Goal: Check status: Check status

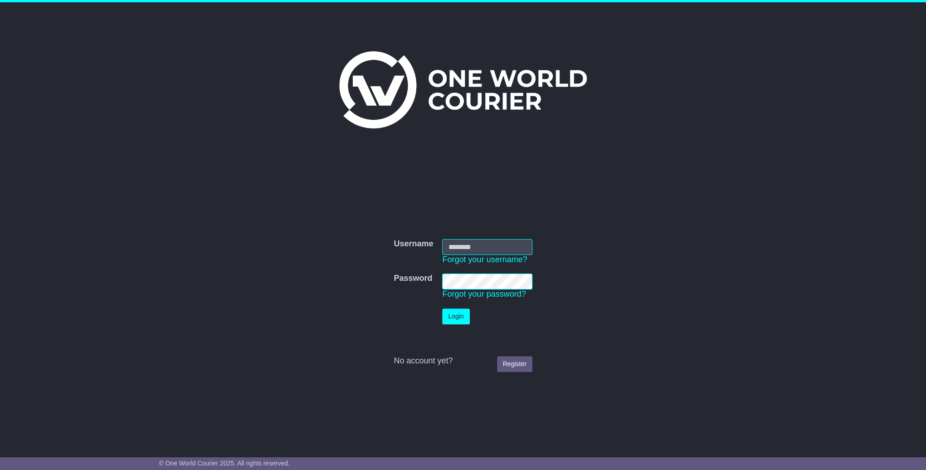
type input "**********"
click at [450, 313] on button "Login" at bounding box center [455, 316] width 27 height 16
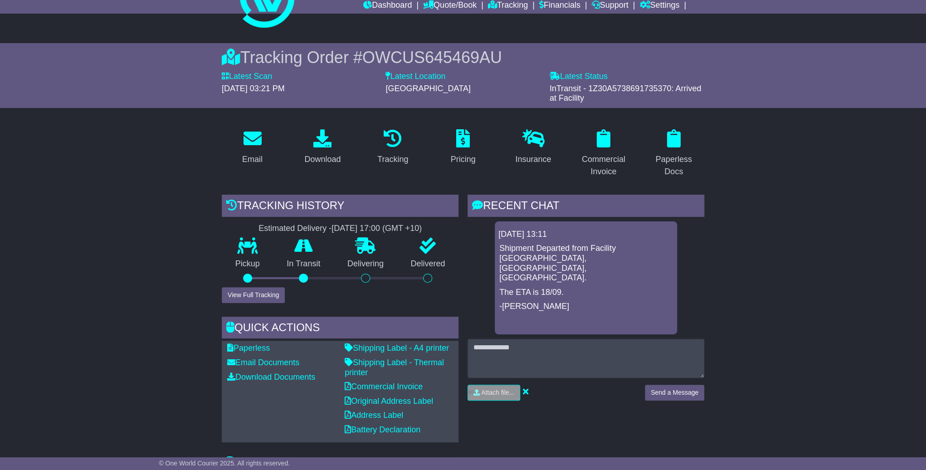
scroll to position [34, 0]
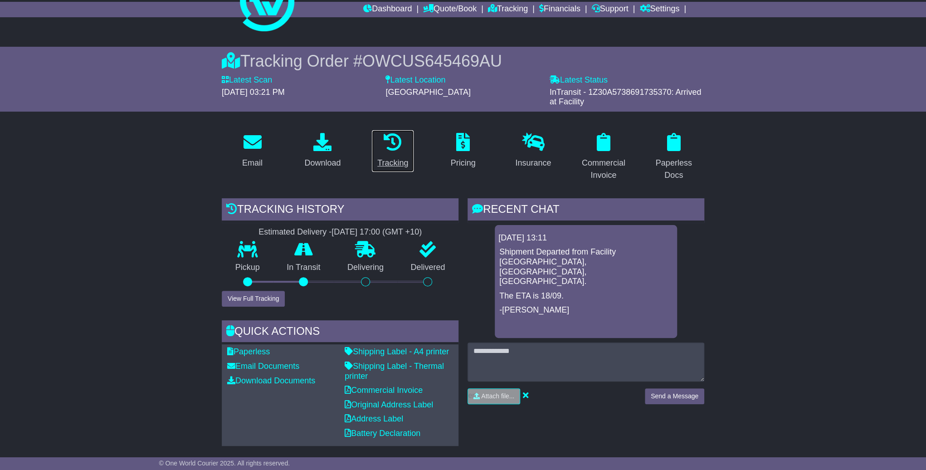
click at [386, 146] on icon at bounding box center [393, 142] width 18 height 18
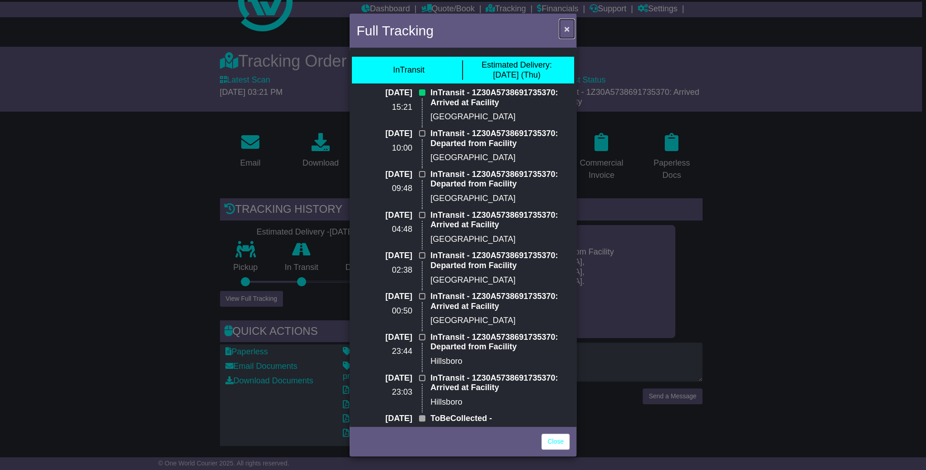
click at [567, 29] on span "×" at bounding box center [566, 29] width 5 height 10
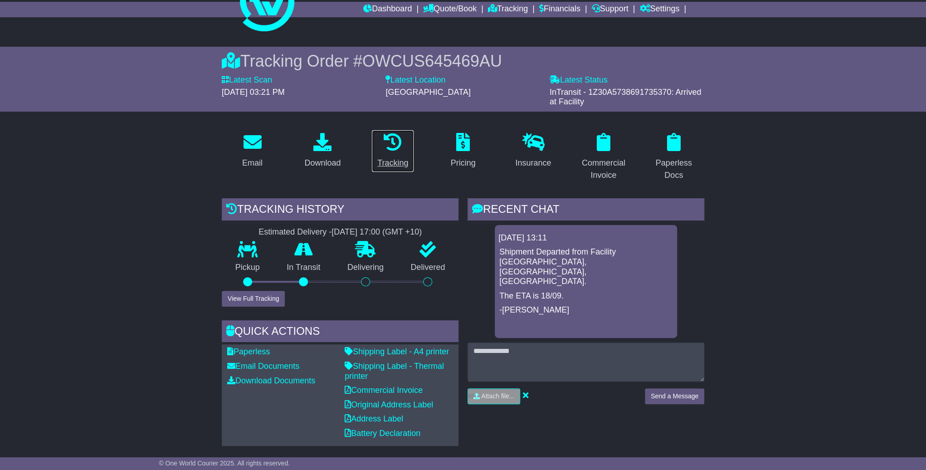
click at [386, 160] on div "Tracking" at bounding box center [392, 163] width 31 height 12
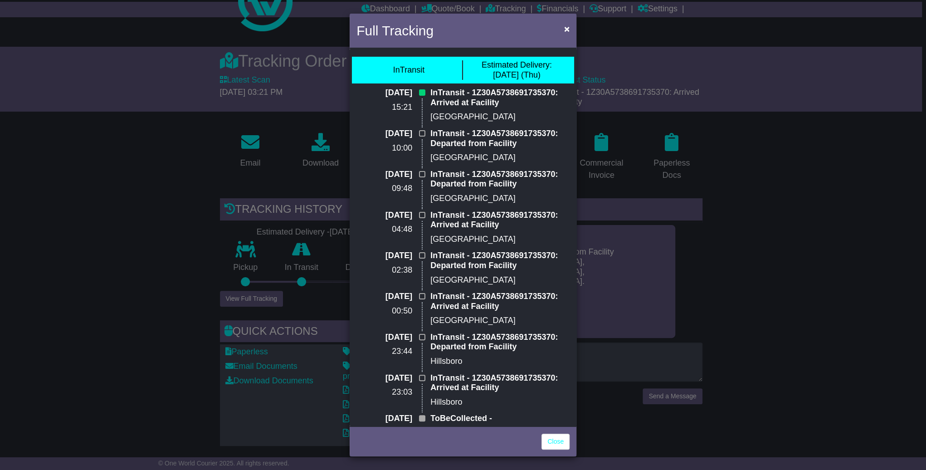
click at [282, 101] on div "Full Tracking × InTransit Estimated Delivery: 18 Sep (Thu) 12 Sep 2025 15:21 In…" at bounding box center [463, 235] width 926 height 470
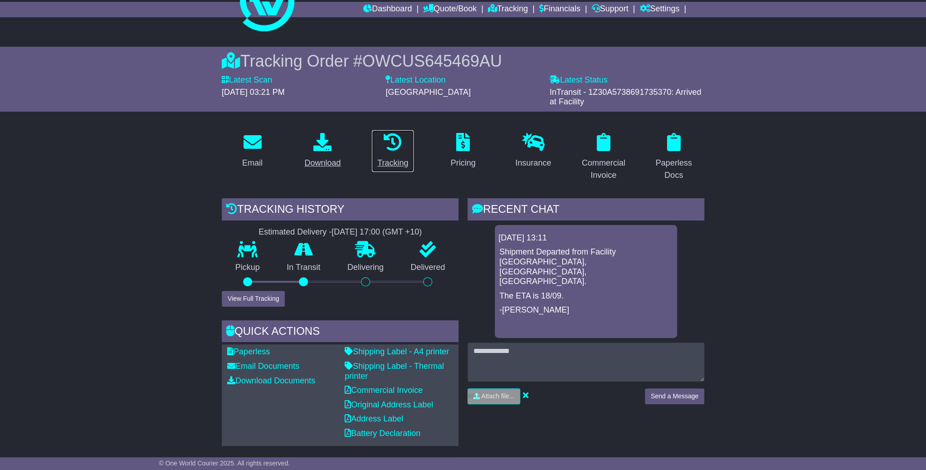
scroll to position [0, 0]
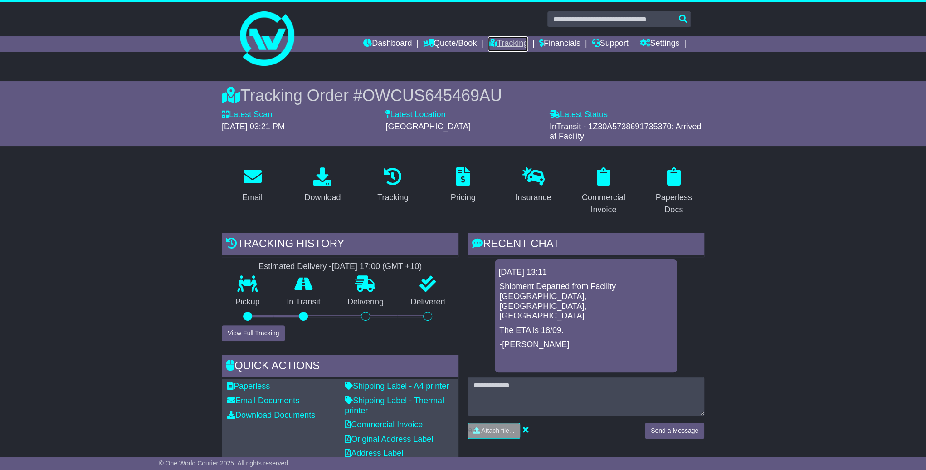
click at [493, 49] on link "Tracking" at bounding box center [508, 43] width 40 height 15
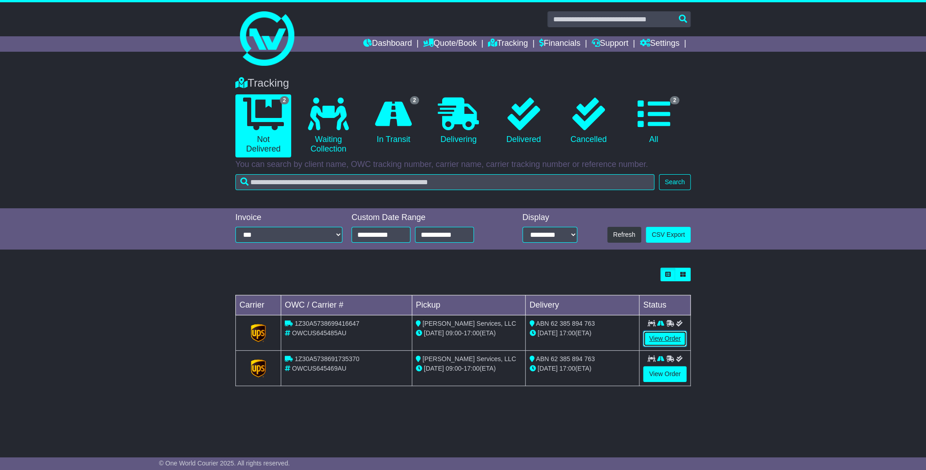
click at [650, 341] on link "View Order" at bounding box center [665, 339] width 44 height 16
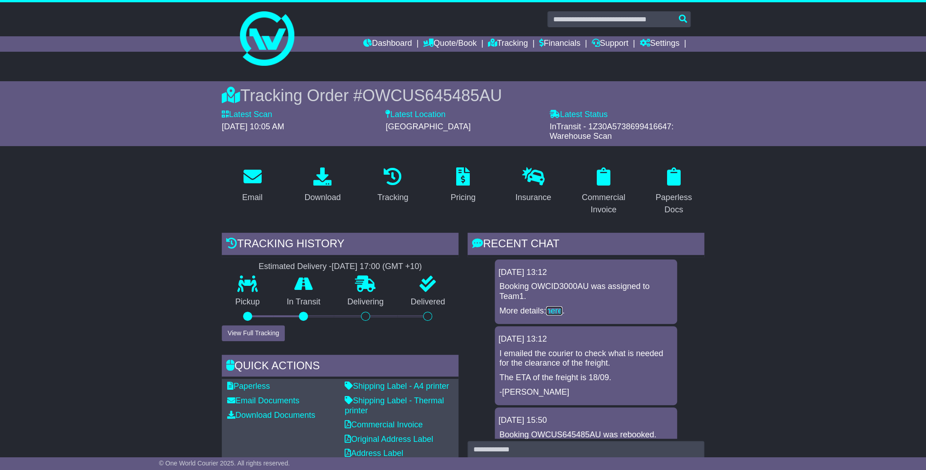
click at [553, 306] on link "here" at bounding box center [554, 310] width 16 height 9
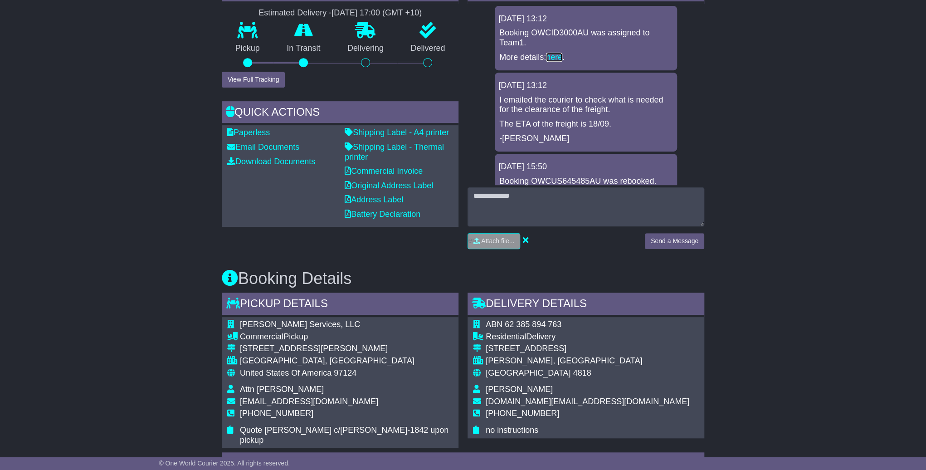
scroll to position [83, 0]
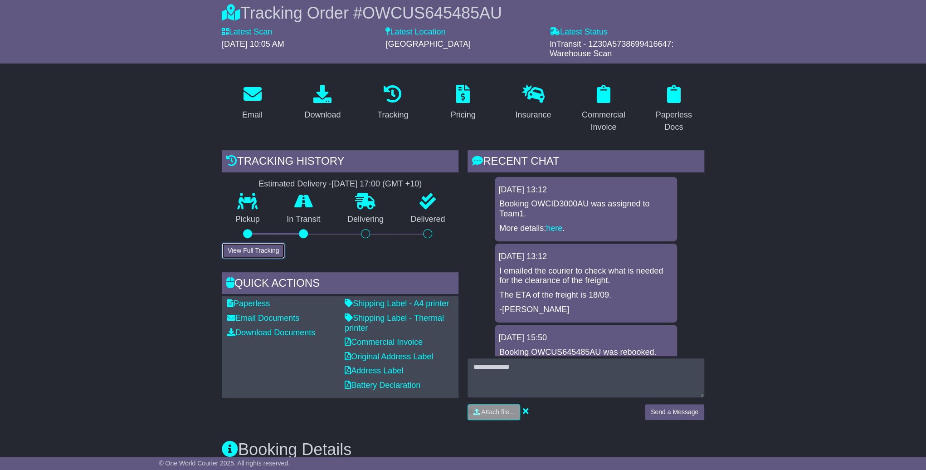
click at [262, 247] on button "View Full Tracking" at bounding box center [253, 251] width 63 height 16
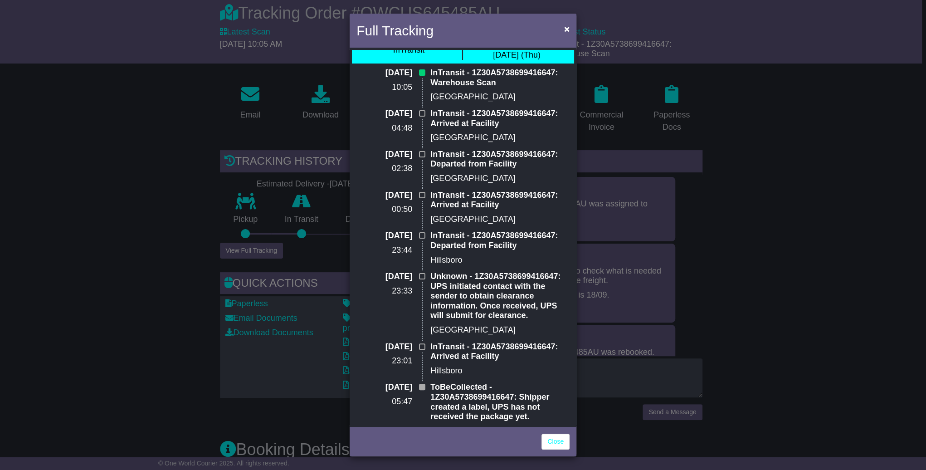
scroll to position [0, 0]
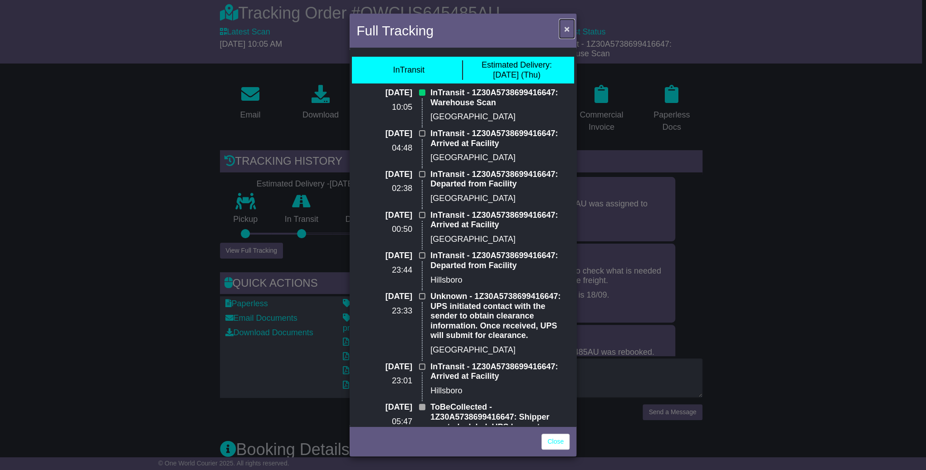
click at [566, 26] on span "×" at bounding box center [566, 29] width 5 height 10
